Goal: Information Seeking & Learning: Learn about a topic

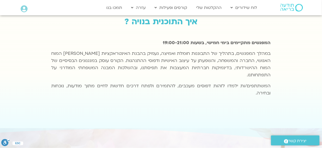
scroll to position [255, 0]
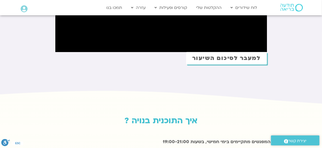
click at [230, 59] on span "למעבר לסיכום השיעור" at bounding box center [226, 58] width 69 height 6
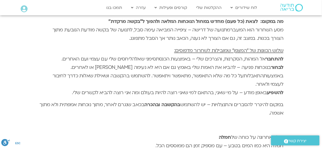
scroll to position [1060, 0]
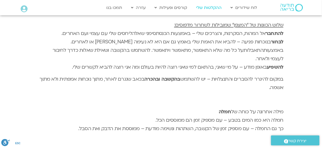
click at [213, 9] on link "ההקלטות שלי" at bounding box center [209, 8] width 31 height 10
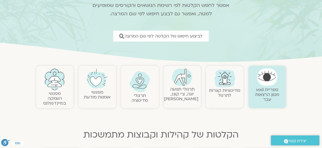
scroll to position [51, 0]
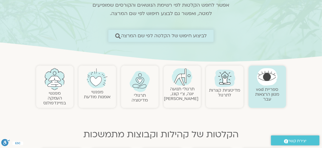
click at [196, 37] on span "לביצוע חיפוש של הקלטה לפי שם המרצה" at bounding box center [164, 35] width 86 height 5
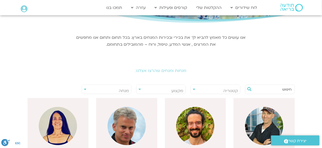
scroll to position [51, 0]
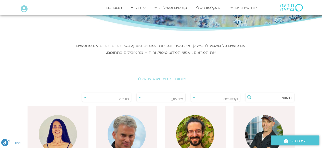
click at [264, 97] on input "text" at bounding box center [272, 97] width 39 height 9
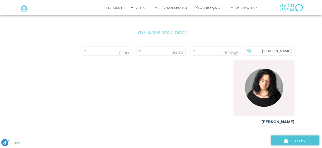
scroll to position [102, 0]
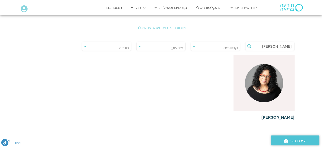
type input "ארנינה"
click at [280, 115] on h6 "[PERSON_NAME]" at bounding box center [263, 117] width 61 height 5
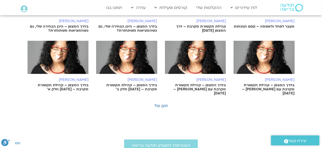
scroll to position [357, 0]
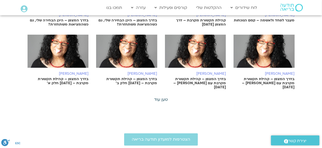
click at [157, 97] on link "טען עוד" at bounding box center [161, 100] width 14 height 6
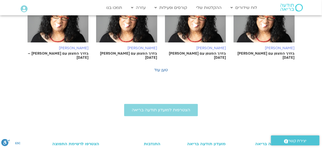
scroll to position [637, 0]
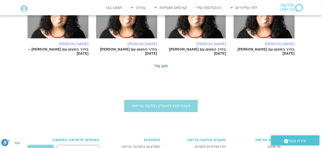
click at [158, 63] on link "טען עוד" at bounding box center [161, 66] width 14 height 6
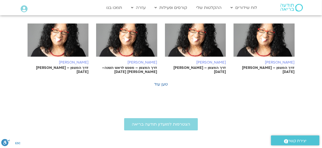
scroll to position [867, 0]
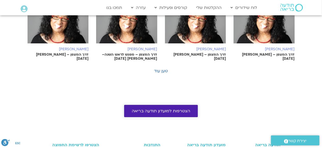
click at [159, 109] on span "הצטרפות למועדון תודעה בריאה" at bounding box center [161, 111] width 58 height 5
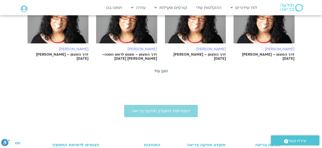
click at [164, 68] on link "טען עוד" at bounding box center [161, 71] width 14 height 6
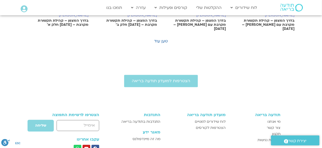
scroll to position [408, 0]
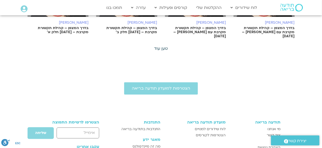
click at [158, 46] on link "טען עוד" at bounding box center [161, 49] width 14 height 6
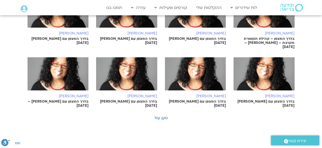
scroll to position [586, 0]
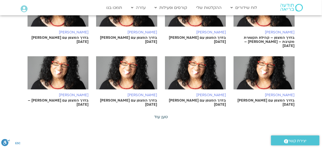
click at [159, 114] on link "טען עוד" at bounding box center [161, 117] width 14 height 6
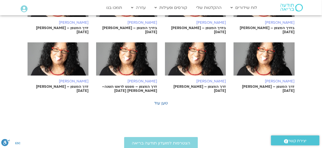
scroll to position [841, 0]
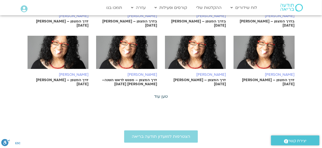
click at [165, 94] on link "טען עוד" at bounding box center [161, 97] width 14 height 6
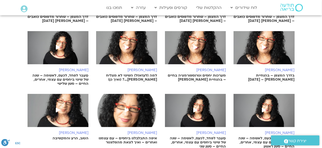
scroll to position [1045, 0]
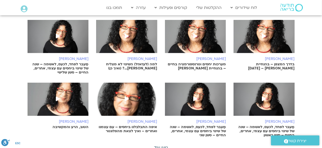
click at [163, 145] on link "טען עוד" at bounding box center [161, 148] width 14 height 6
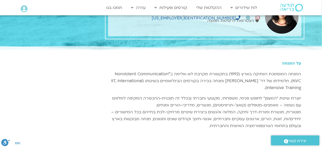
scroll to position [25, 0]
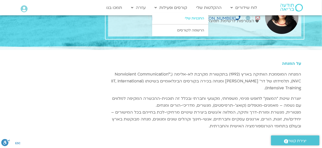
click at [190, 20] on link "התכניות שלי" at bounding box center [180, 18] width 56 height 12
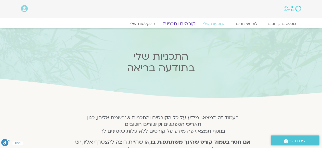
click at [186, 21] on link "קורסים ותכניות" at bounding box center [179, 24] width 45 height 6
